Goal: Task Accomplishment & Management: Manage account settings

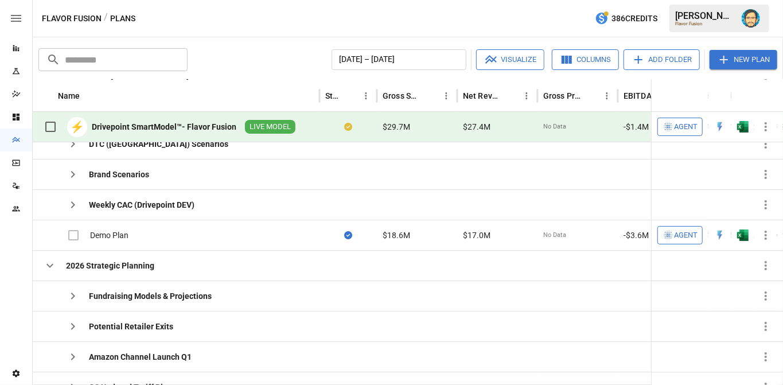
scroll to position [111, 0]
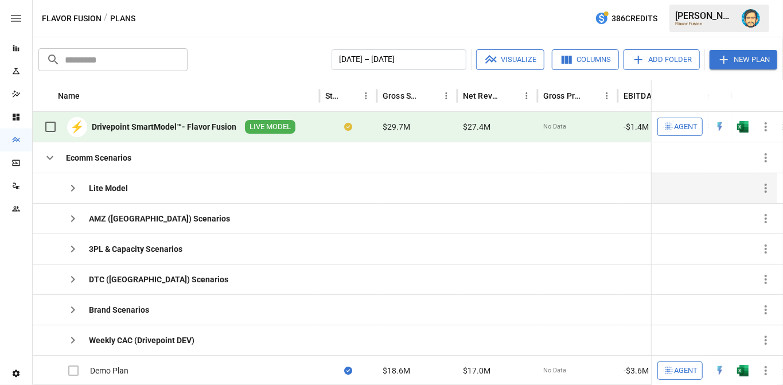
click at [71, 188] on icon "button" at bounding box center [73, 188] width 14 height 14
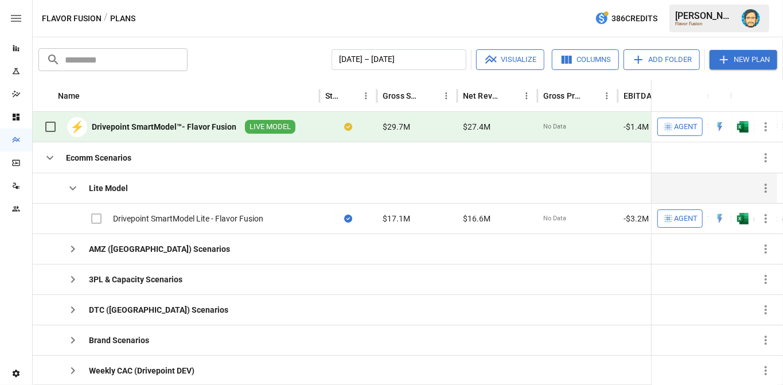
click at [71, 188] on icon "button" at bounding box center [73, 188] width 14 height 14
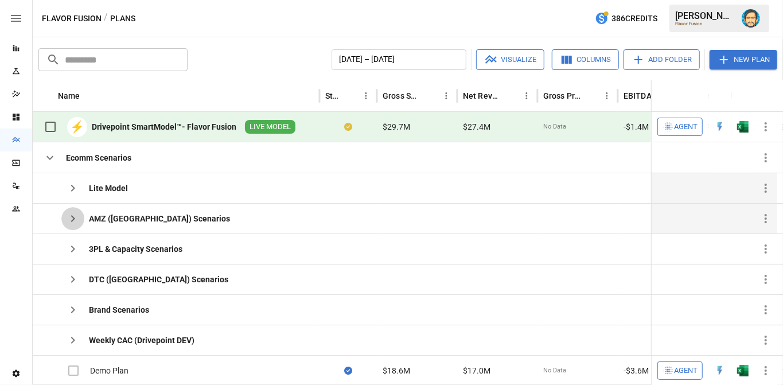
click at [73, 212] on icon "button" at bounding box center [73, 219] width 14 height 14
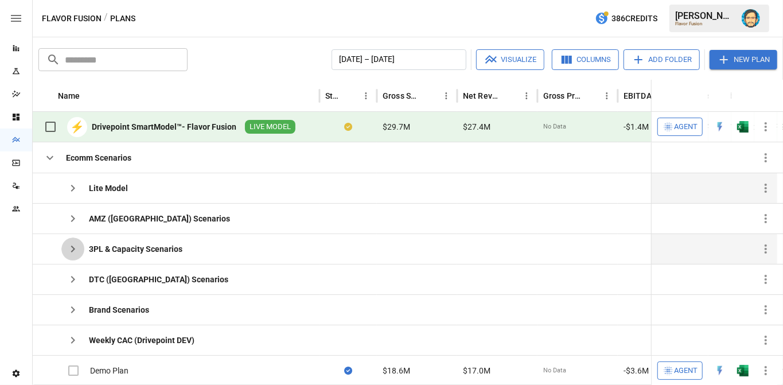
click at [72, 246] on icon "button" at bounding box center [73, 248] width 4 height 7
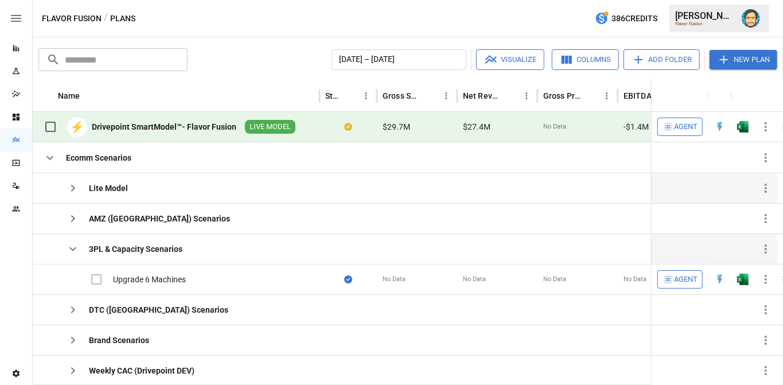
click at [72, 246] on icon "button" at bounding box center [73, 249] width 14 height 14
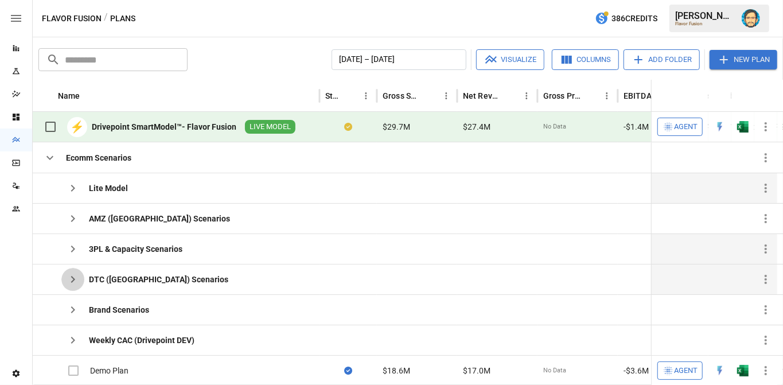
click at [74, 276] on icon "button" at bounding box center [73, 279] width 14 height 14
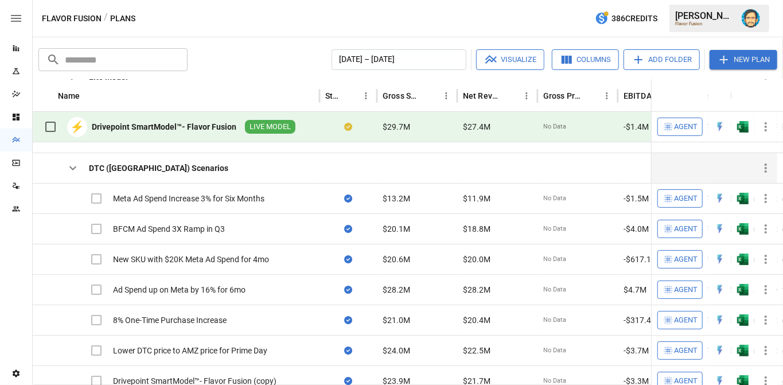
click at [73, 165] on icon "button" at bounding box center [73, 168] width 14 height 14
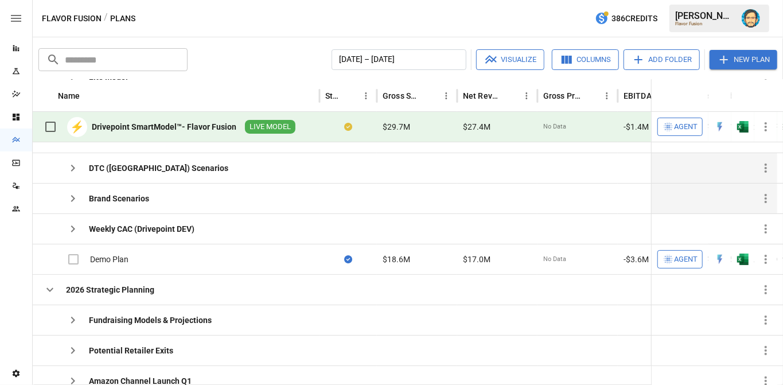
click at [75, 196] on icon "button" at bounding box center [73, 199] width 14 height 14
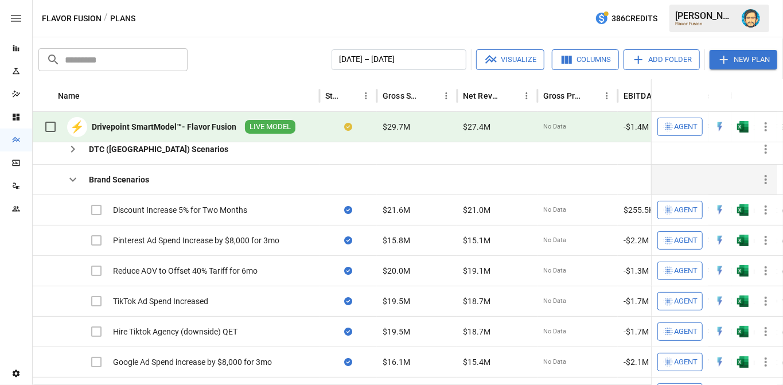
click at [75, 179] on icon "button" at bounding box center [73, 180] width 14 height 14
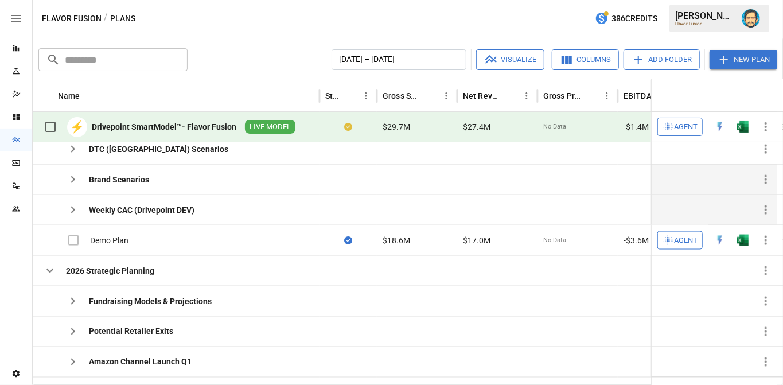
click at [68, 204] on icon "button" at bounding box center [73, 210] width 14 height 14
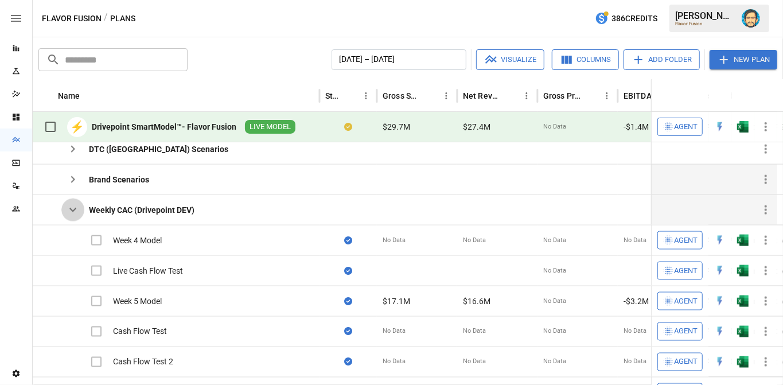
click at [68, 204] on icon "button" at bounding box center [73, 210] width 14 height 14
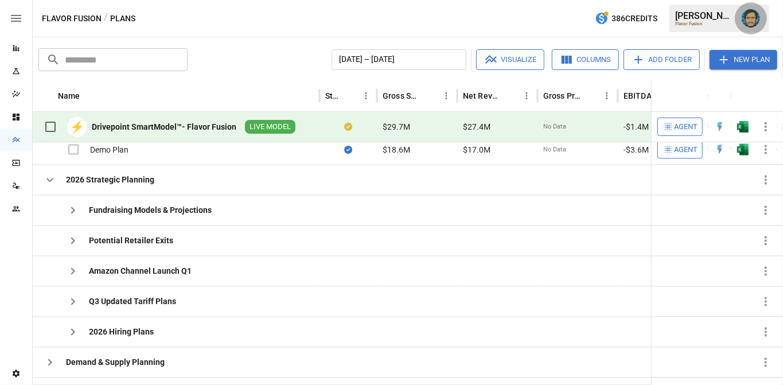
click at [749, 19] on img "Dana Basken" at bounding box center [751, 18] width 18 height 18
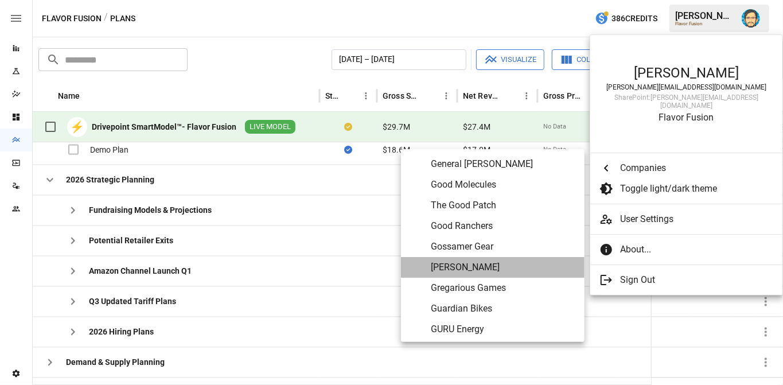
click at [482, 270] on span "[PERSON_NAME]" at bounding box center [503, 267] width 145 height 14
